Goal: Information Seeking & Learning: Check status

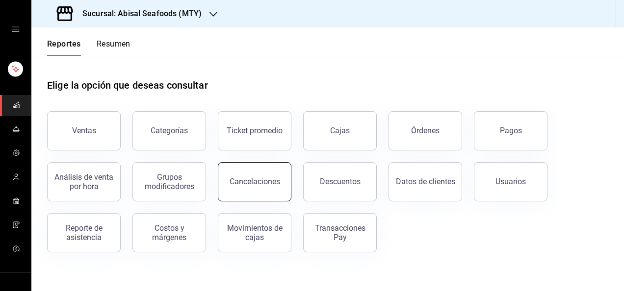
click at [249, 173] on button "Cancelaciones" at bounding box center [255, 181] width 74 height 39
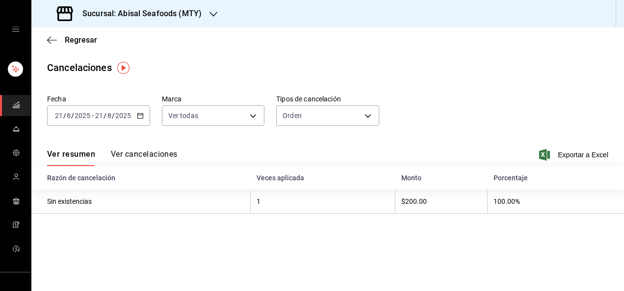
click at [138, 115] on \(Stroke\) "button" at bounding box center [139, 115] width 5 height 0
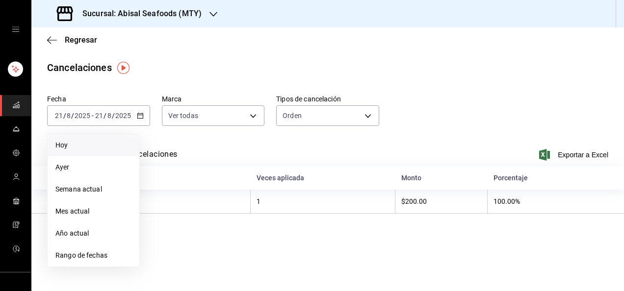
click at [110, 146] on span "Hoy" at bounding box center [93, 145] width 76 height 10
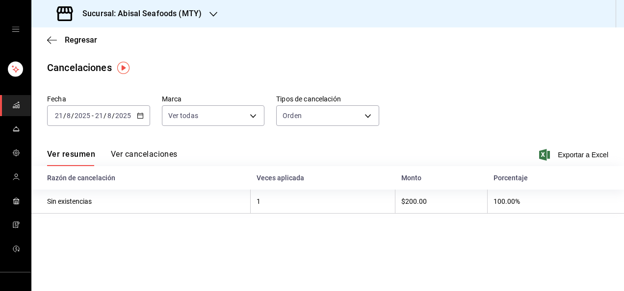
click at [144, 121] on div "[DATE] [DATE] - [DATE] [DATE]" at bounding box center [98, 115] width 103 height 21
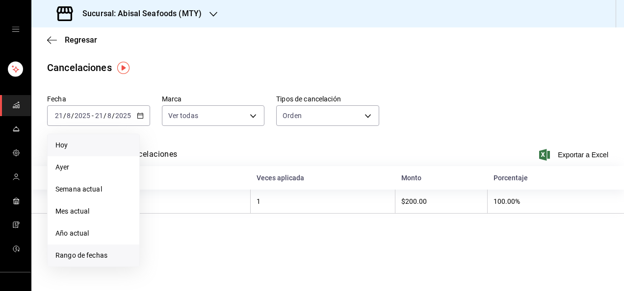
click at [110, 261] on li "Rango de fechas" at bounding box center [94, 256] width 92 height 22
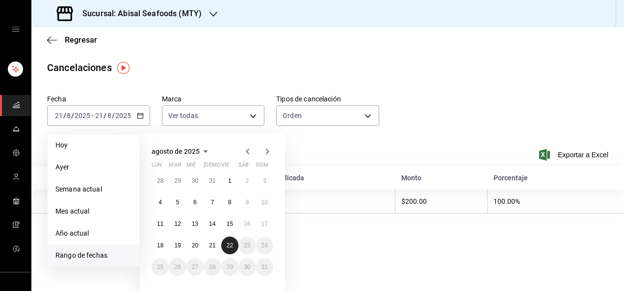
click at [231, 244] on abbr "22" at bounding box center [230, 245] width 6 height 7
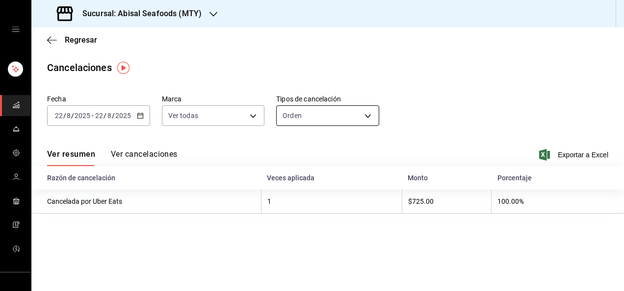
click at [320, 123] on body "Sucursal: Abisal Seafoods (MTY) Regresar Cancelaciones Fecha [DATE] [DATE] - [D…" at bounding box center [312, 145] width 624 height 291
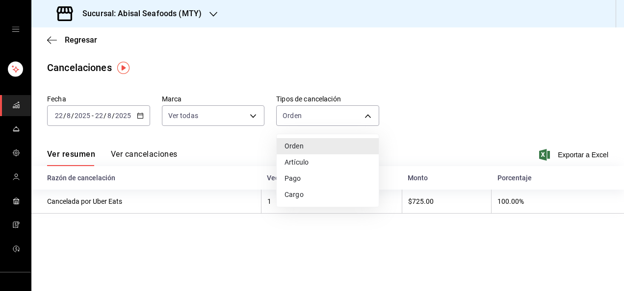
click at [317, 162] on li "Artículo" at bounding box center [328, 163] width 102 height 16
type input "ORDER_ITEM"
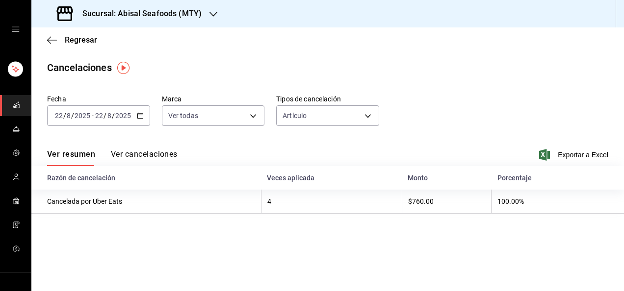
click at [119, 154] on button "Ver cancelaciones" at bounding box center [144, 158] width 67 height 17
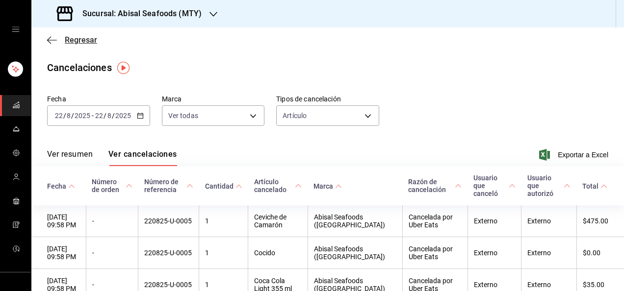
click at [82, 41] on span "Regresar" at bounding box center [81, 39] width 32 height 9
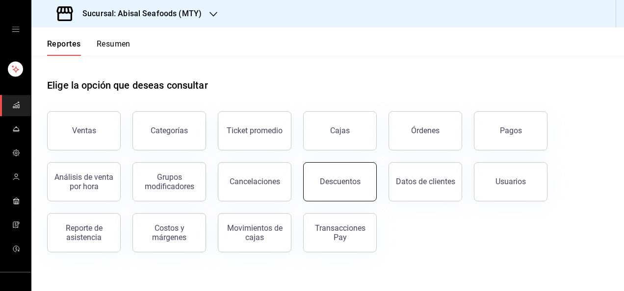
click at [348, 187] on button "Descuentos" at bounding box center [340, 181] width 74 height 39
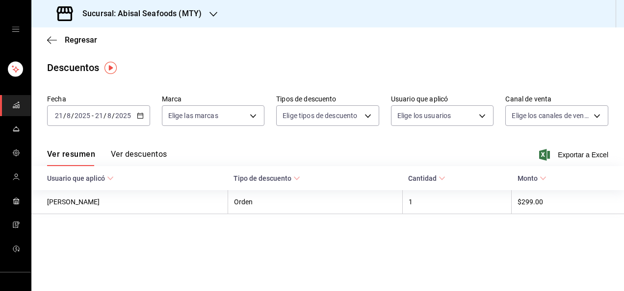
click at [125, 154] on button "Ver descuentos" at bounding box center [139, 158] width 56 height 17
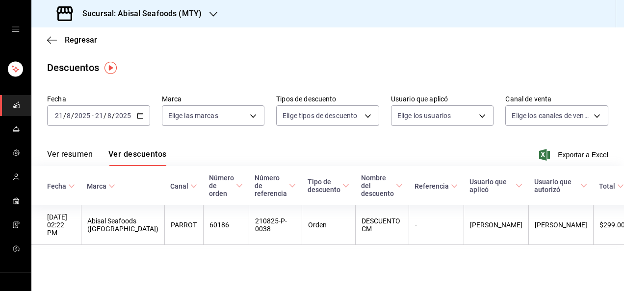
click at [146, 109] on div "[DATE] [DATE] - [DATE] [DATE]" at bounding box center [98, 115] width 103 height 21
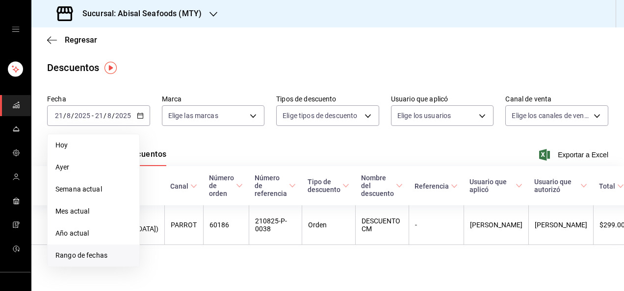
click at [62, 257] on span "Rango de fechas" at bounding box center [93, 256] width 76 height 10
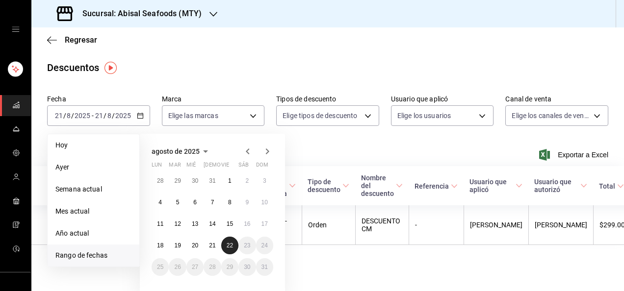
click at [228, 249] on button "22" at bounding box center [229, 246] width 17 height 18
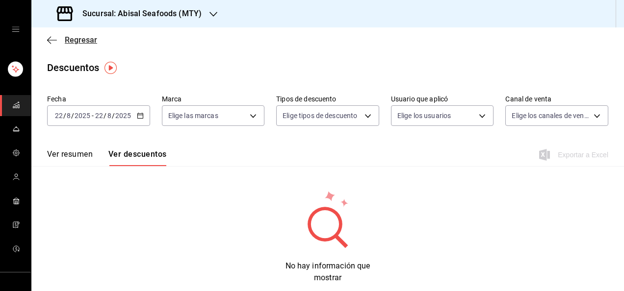
click at [54, 43] on icon "button" at bounding box center [52, 40] width 10 height 9
